Goal: Information Seeking & Learning: Check status

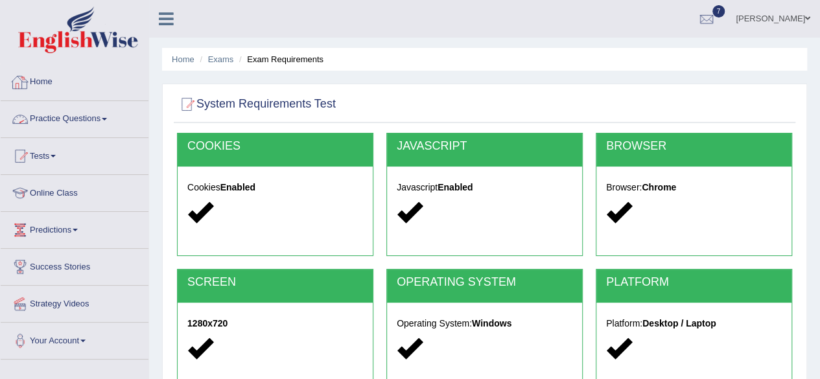
click at [106, 125] on link "Practice Questions" at bounding box center [75, 117] width 148 height 32
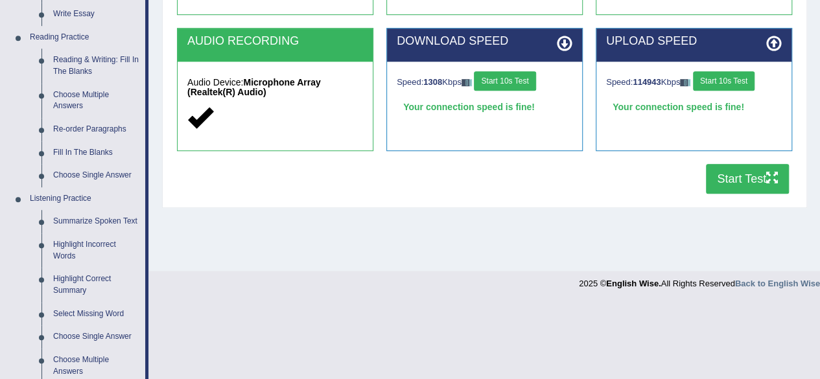
scroll to position [671, 0]
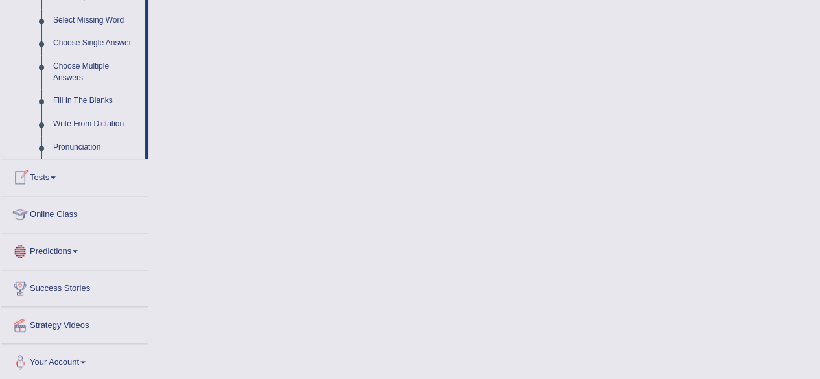
click at [49, 176] on link "Tests" at bounding box center [75, 175] width 148 height 32
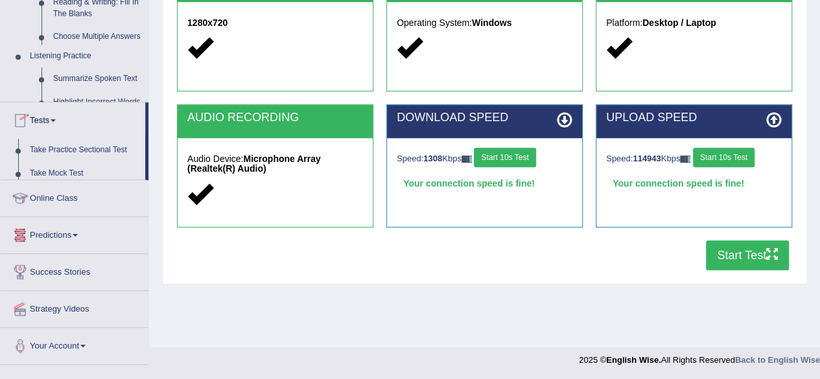
scroll to position [161, 0]
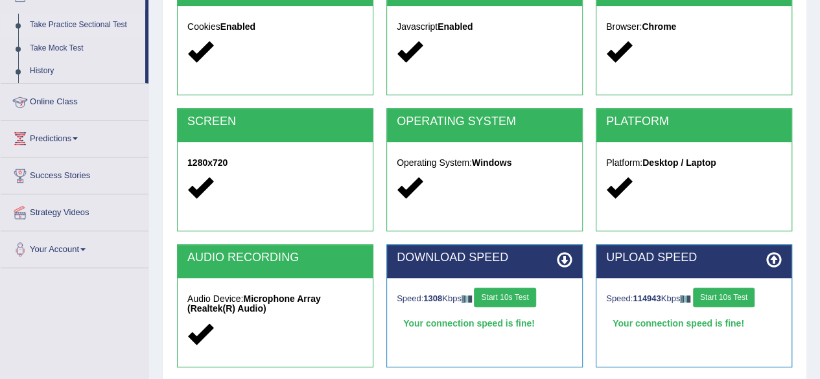
click at [89, 19] on link "Take Practice Sectional Test" at bounding box center [84, 25] width 121 height 23
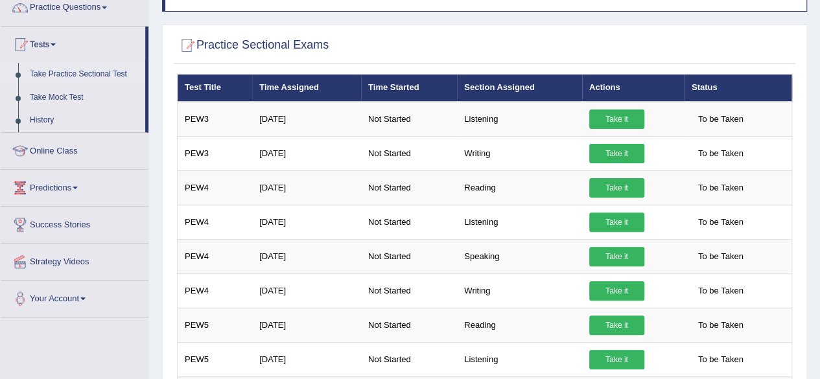
scroll to position [106, 0]
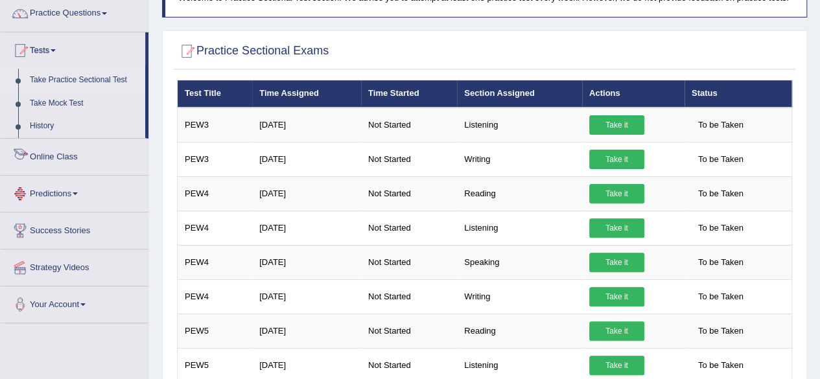
click at [70, 156] on link "Online Class" at bounding box center [75, 155] width 148 height 32
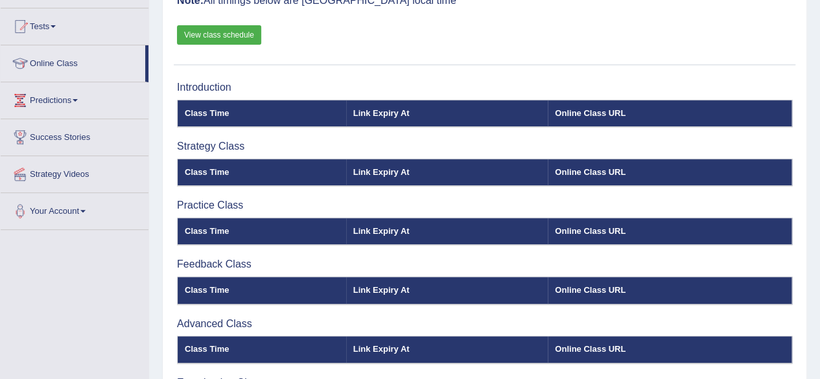
scroll to position [128, 0]
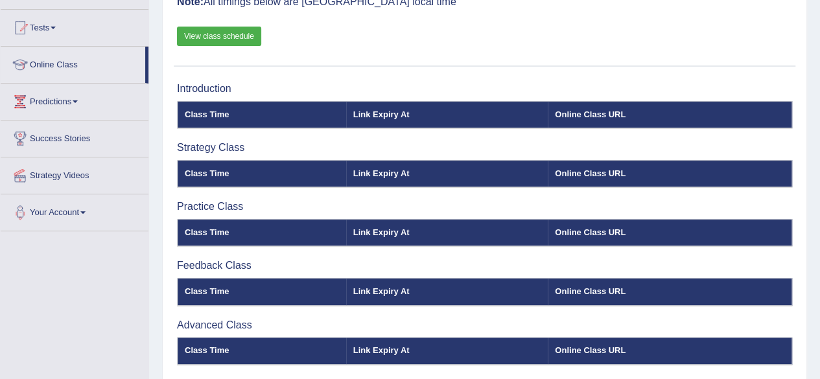
click at [64, 95] on link "Predictions" at bounding box center [75, 100] width 148 height 32
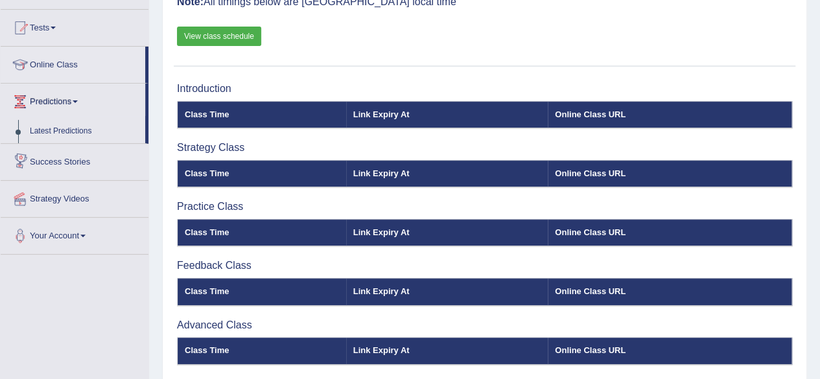
click at [82, 164] on link "Success Stories" at bounding box center [75, 160] width 148 height 32
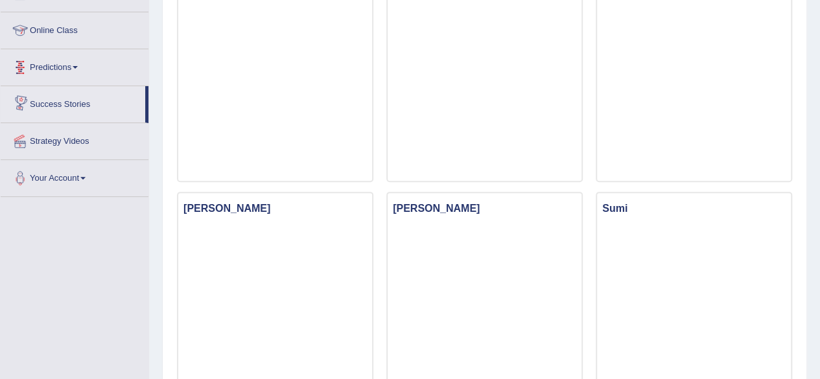
scroll to position [165, 0]
click at [63, 132] on link "Strategy Videos" at bounding box center [75, 137] width 148 height 32
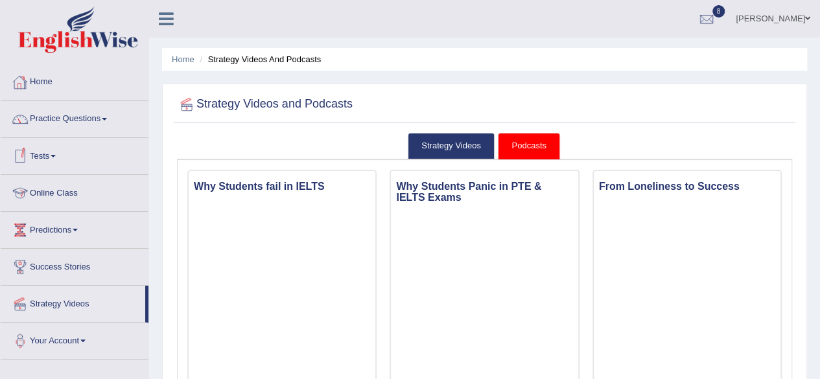
click at [38, 81] on link "Home" at bounding box center [75, 80] width 148 height 32
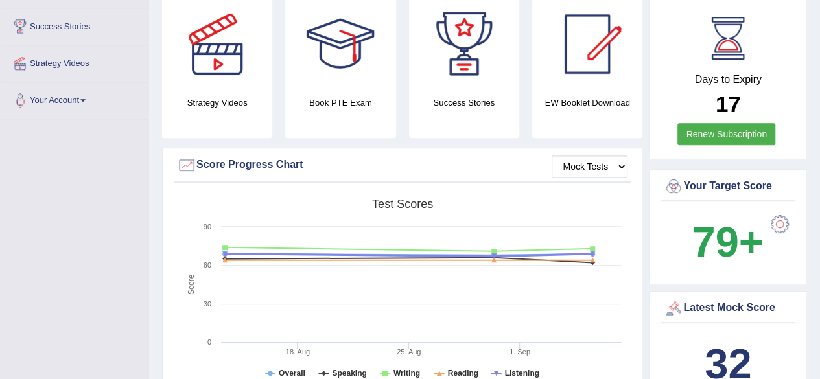
scroll to position [239, 0]
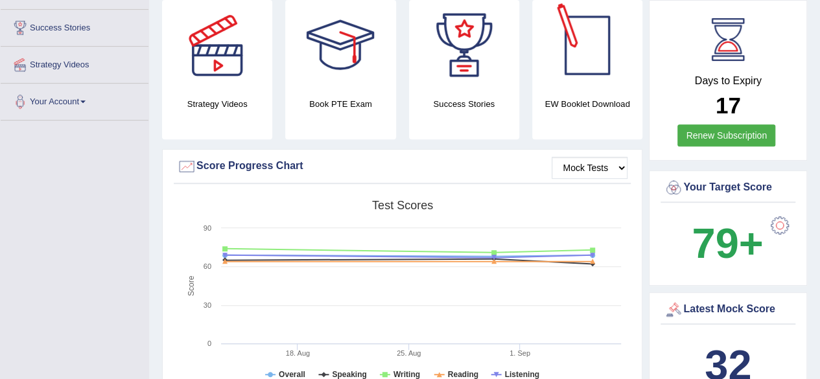
click at [574, 74] on div at bounding box center [587, 45] width 91 height 91
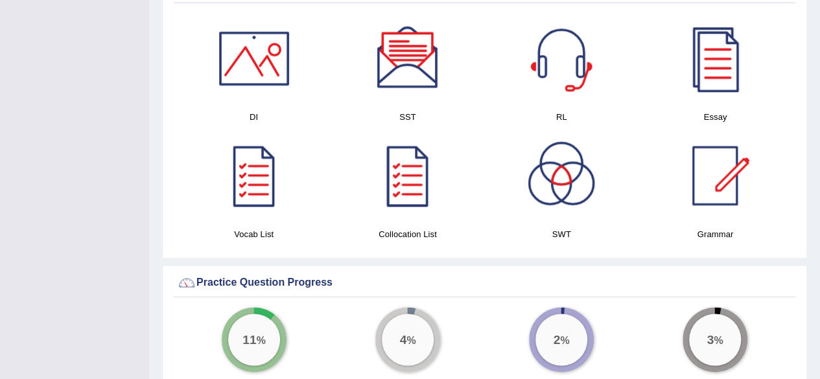
scroll to position [677, 0]
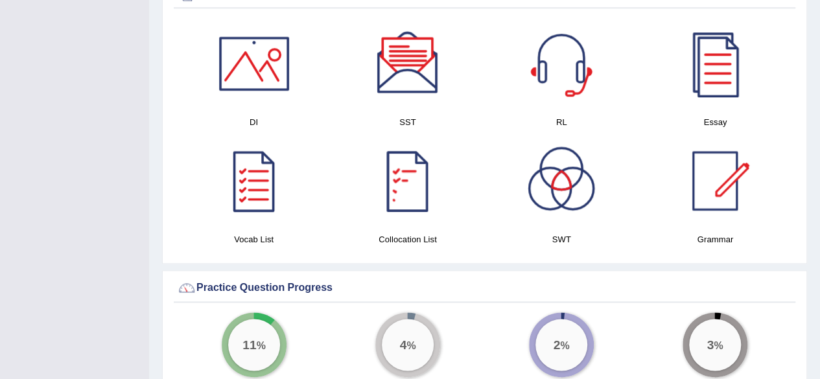
click at [394, 198] on div at bounding box center [407, 180] width 91 height 91
click at [250, 208] on div at bounding box center [254, 180] width 91 height 91
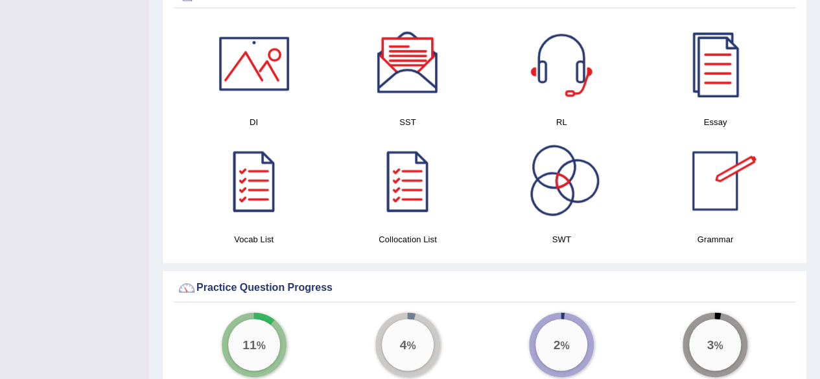
click at [709, 183] on div at bounding box center [715, 180] width 91 height 91
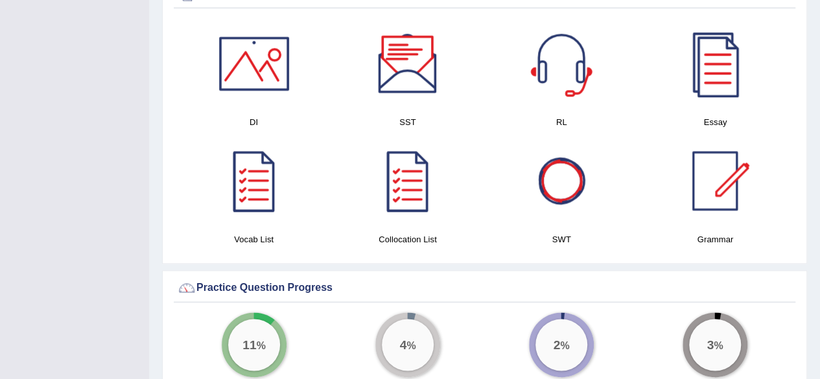
click at [549, 207] on div at bounding box center [561, 180] width 91 height 91
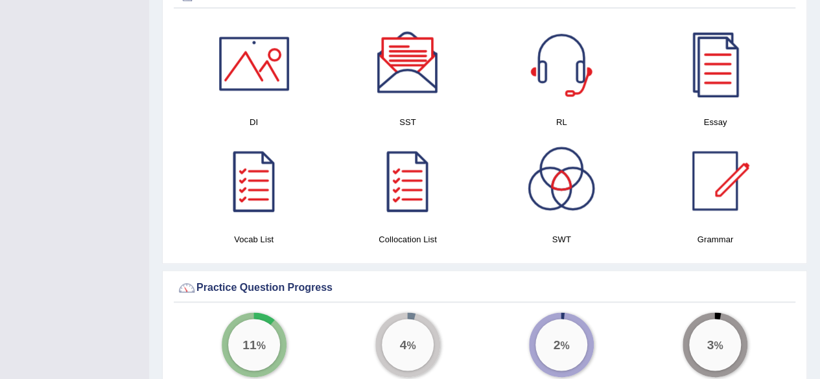
click at [252, 73] on div at bounding box center [254, 63] width 91 height 91
click at [407, 91] on div at bounding box center [407, 63] width 91 height 91
click at [568, 75] on div at bounding box center [561, 63] width 91 height 91
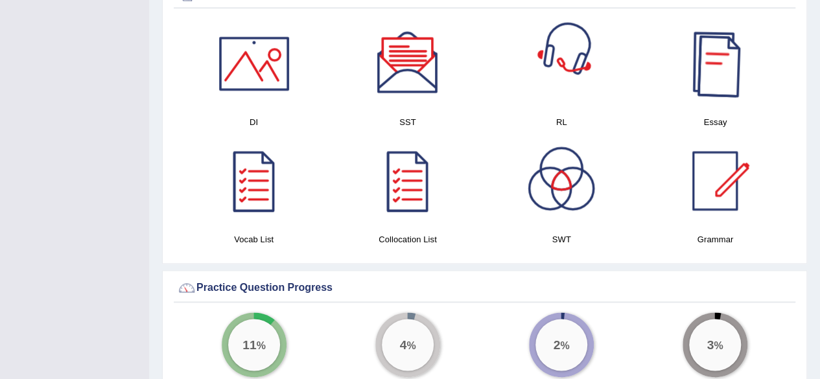
click at [729, 84] on div at bounding box center [715, 63] width 91 height 91
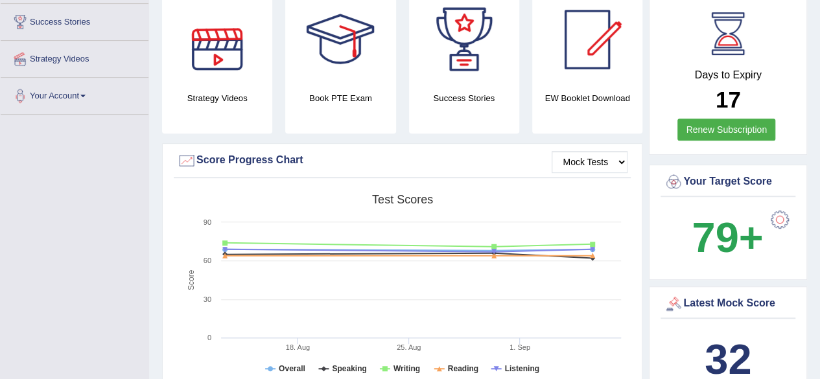
scroll to position [0, 0]
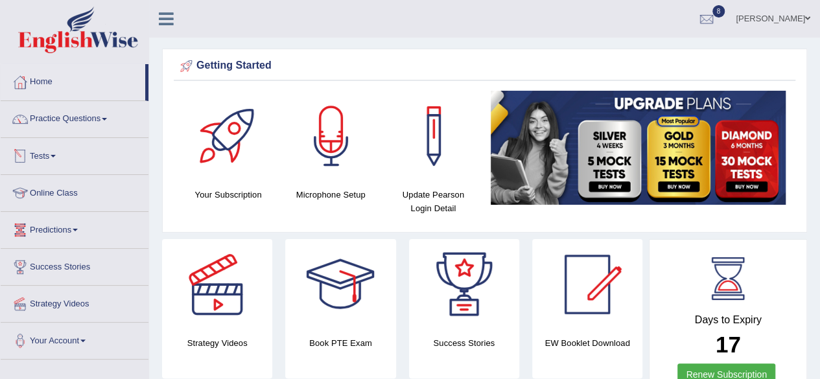
click at [48, 159] on link "Tests" at bounding box center [75, 154] width 148 height 32
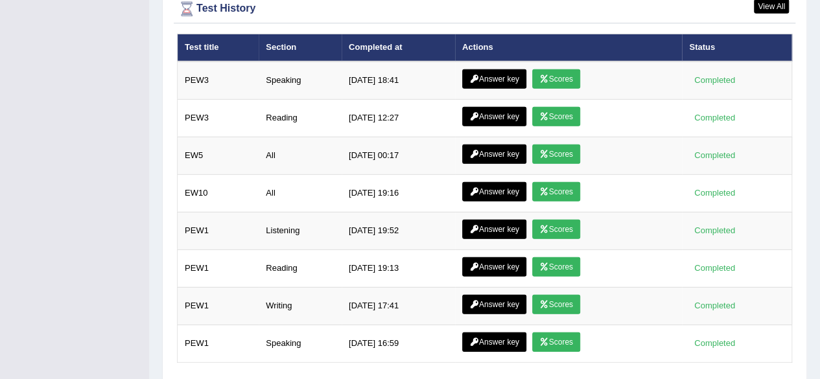
scroll to position [1817, 0]
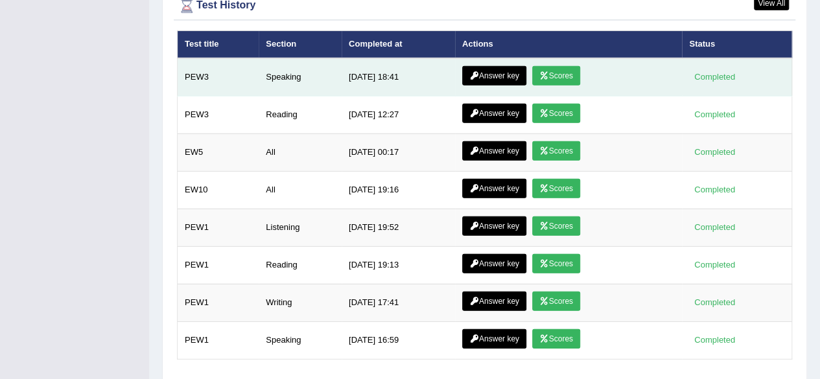
click at [554, 73] on link "Scores" at bounding box center [556, 75] width 48 height 19
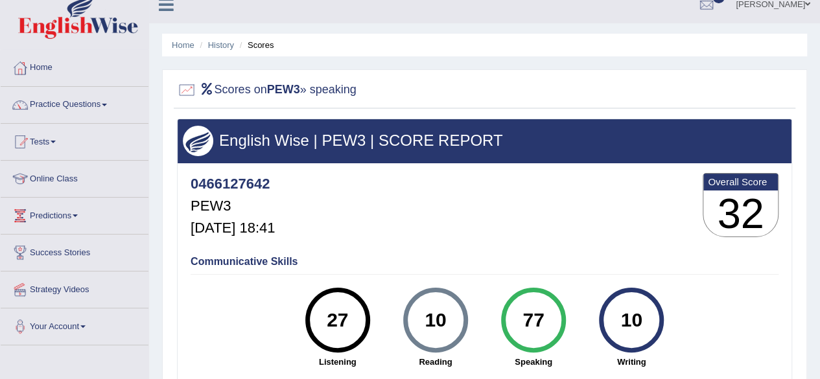
scroll to position [15, 0]
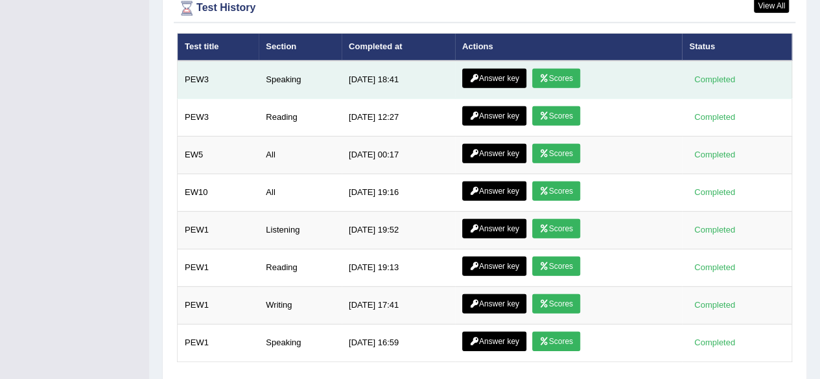
click at [487, 71] on link "Answer key" at bounding box center [494, 78] width 64 height 19
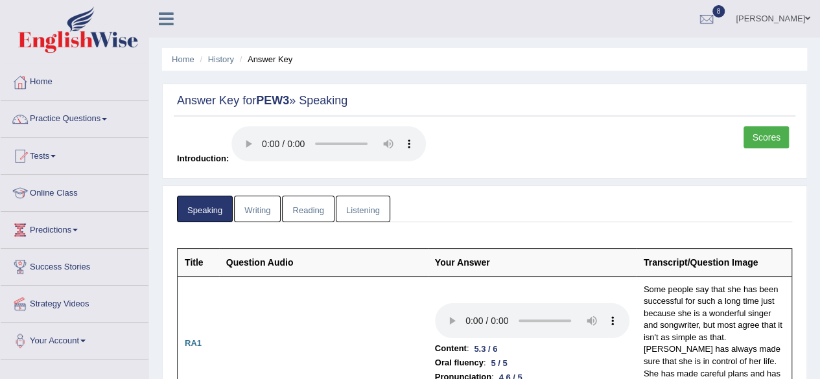
click at [485, 112] on div "Answer Key for PEW3 » Speaking" at bounding box center [485, 104] width 622 height 26
click at [215, 62] on link "History" at bounding box center [221, 59] width 26 height 10
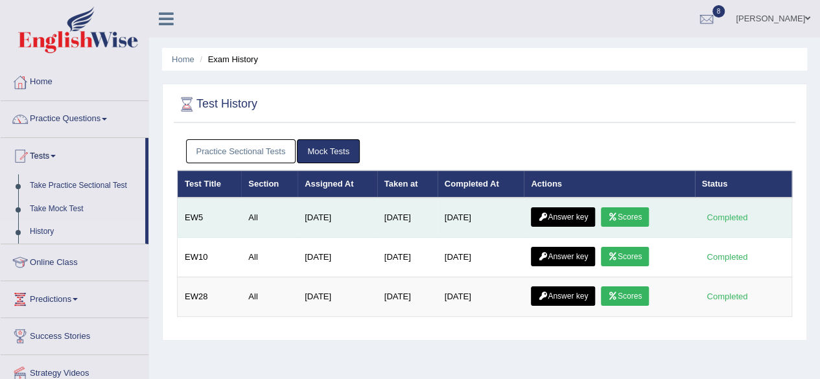
click at [618, 215] on icon at bounding box center [613, 217] width 10 height 8
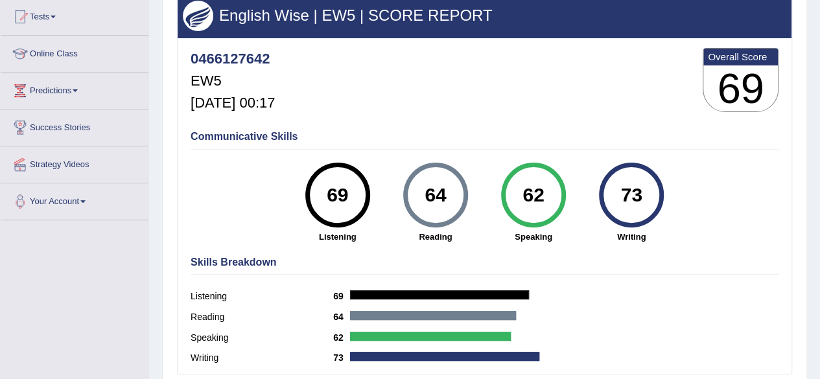
scroll to position [27, 0]
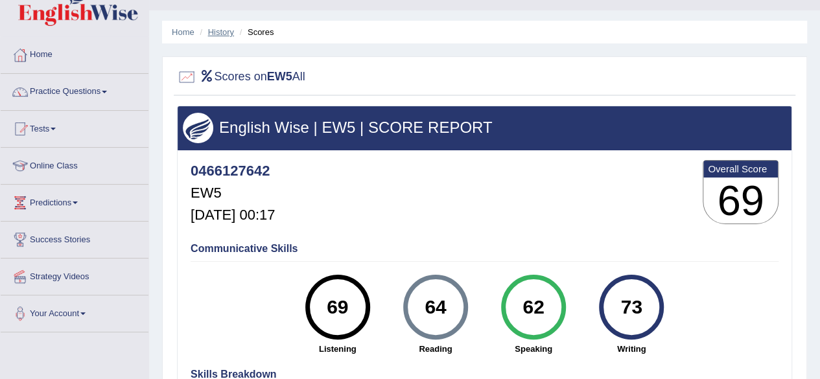
click at [224, 27] on link "History" at bounding box center [221, 32] width 26 height 10
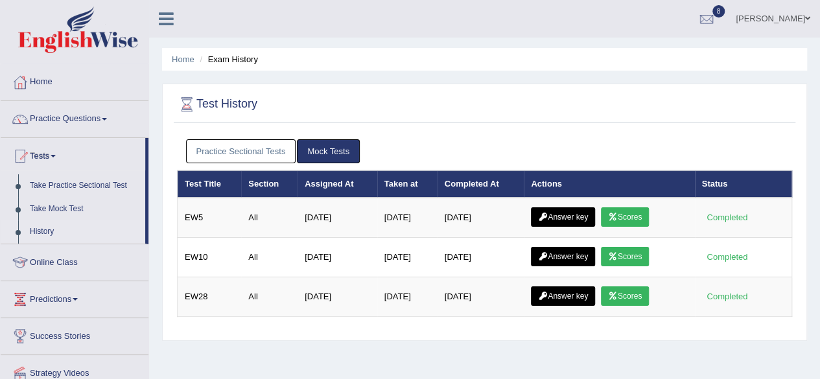
click at [255, 152] on link "Practice Sectional Tests" at bounding box center [241, 151] width 110 height 24
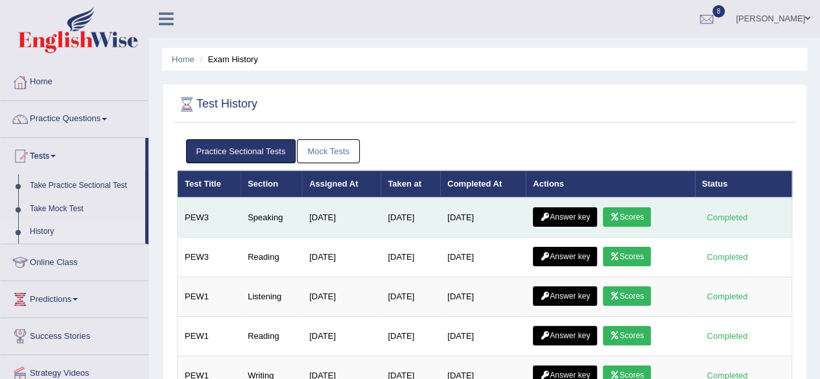
click at [639, 218] on link "Scores" at bounding box center [627, 216] width 48 height 19
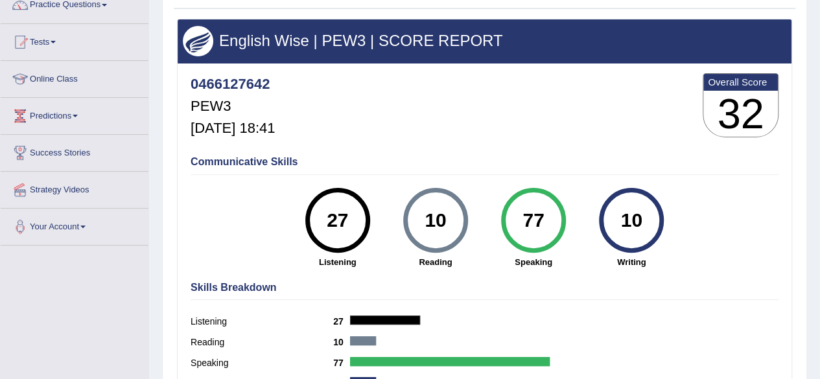
scroll to position [113, 0]
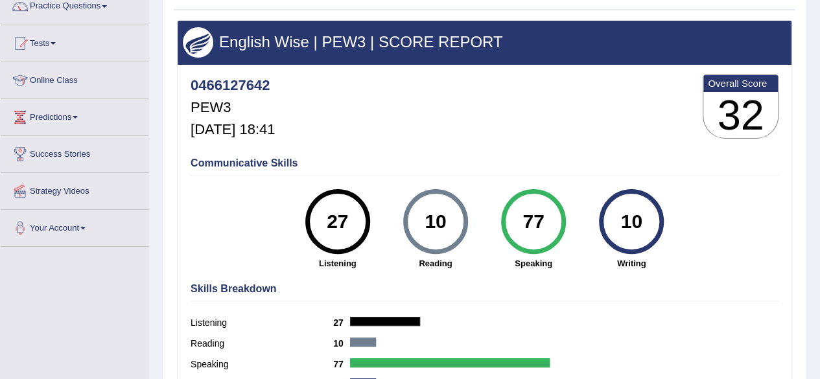
click at [744, 274] on div "English Wise | PEW3 | SCORE REPORT 0466127642 PEW3 [DATE] 18:41 Overall Score 3…" at bounding box center [484, 210] width 615 height 381
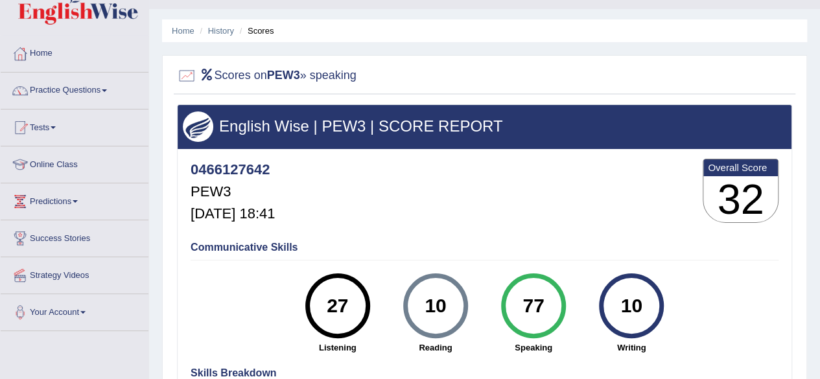
scroll to position [0, 0]
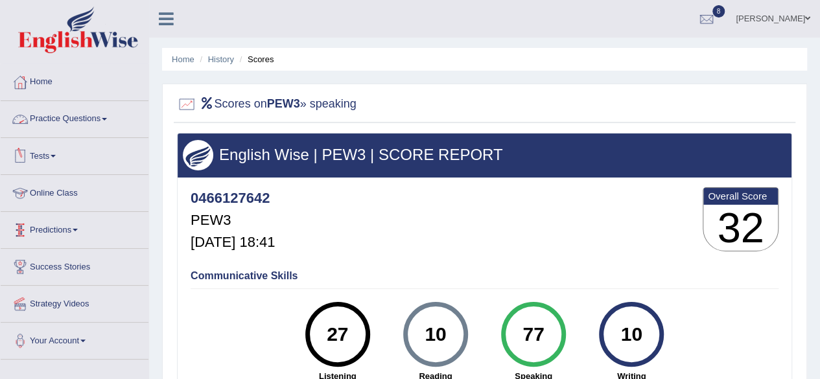
click at [65, 121] on link "Practice Questions" at bounding box center [75, 117] width 148 height 32
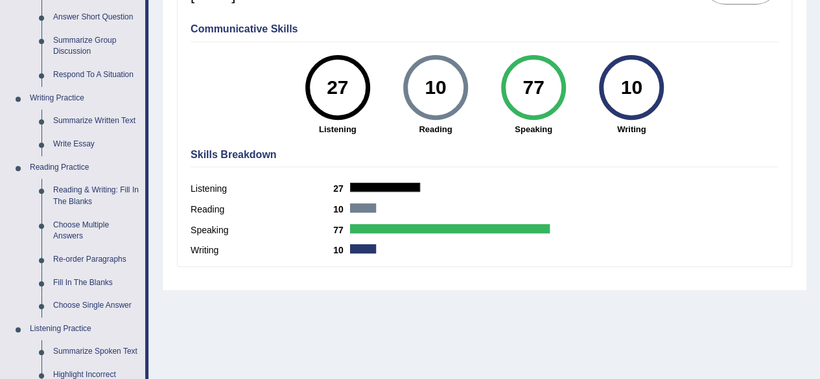
scroll to position [244, 0]
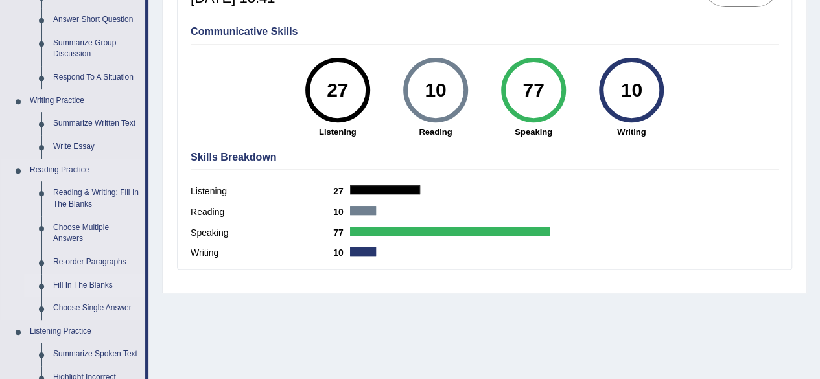
click at [76, 281] on link "Fill In The Blanks" at bounding box center [96, 285] width 98 height 23
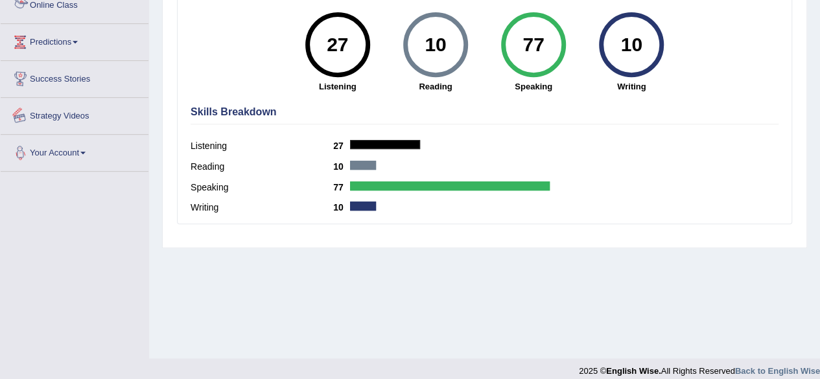
scroll to position [301, 0]
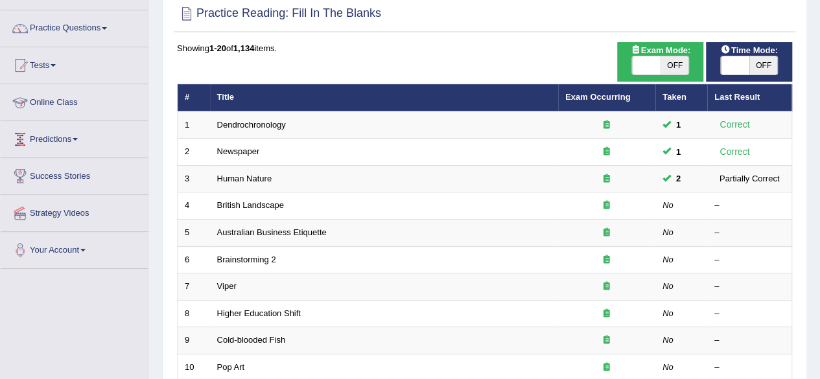
scroll to position [106, 0]
